Goal: Browse casually: Explore the website without a specific task or goal

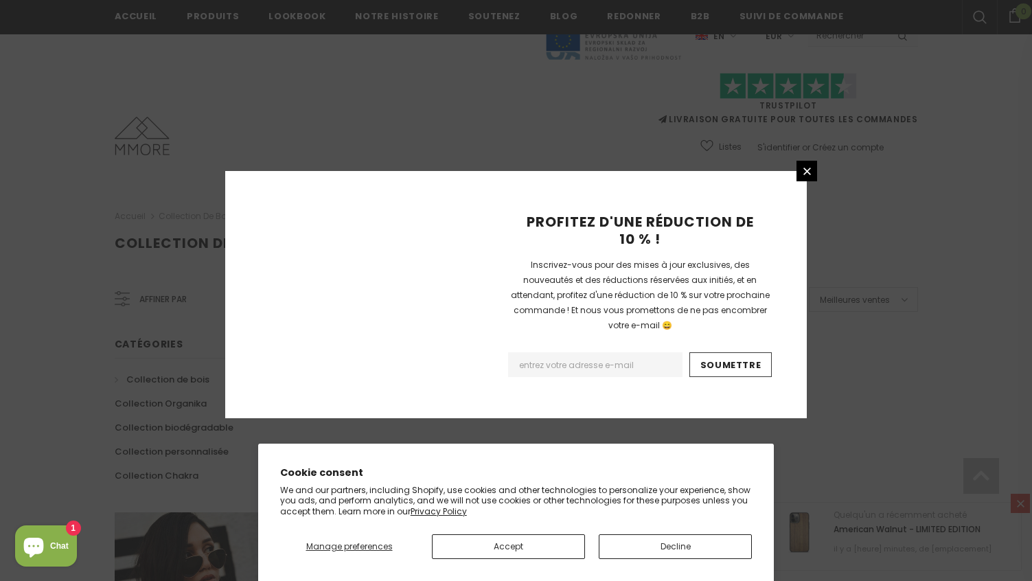
scroll to position [859, 0]
